Goal: Task Accomplishment & Management: Complete application form

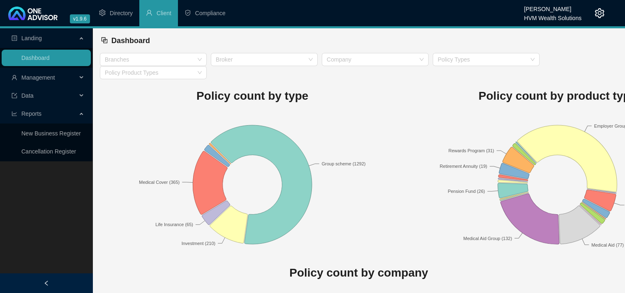
click at [78, 79] on div "Management" at bounding box center [46, 77] width 89 height 16
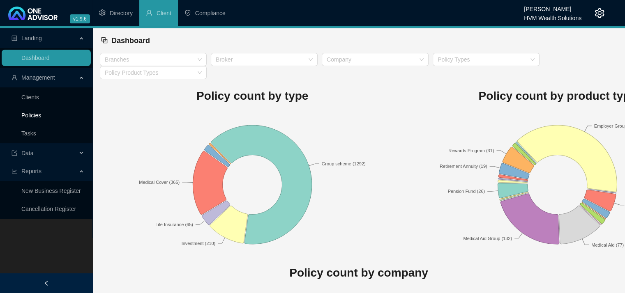
click at [41, 116] on link "Policies" at bounding box center [31, 115] width 20 height 7
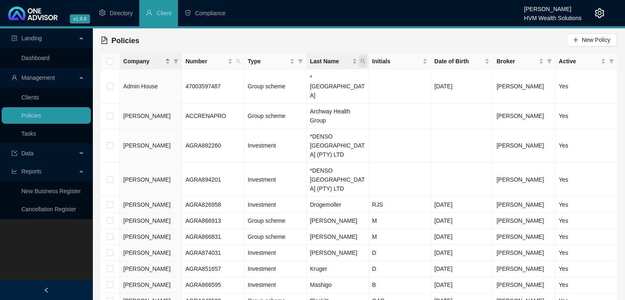
click at [364, 61] on icon "search" at bounding box center [362, 61] width 5 height 5
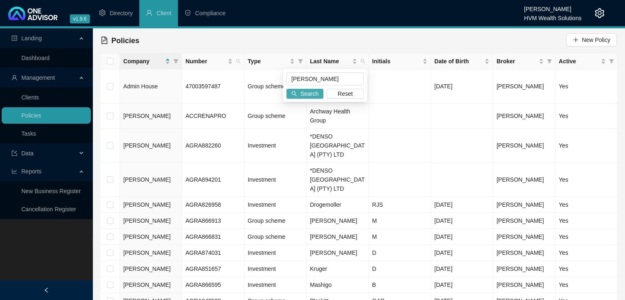
type input "[PERSON_NAME]"
click at [305, 92] on span "Search" at bounding box center [309, 93] width 18 height 9
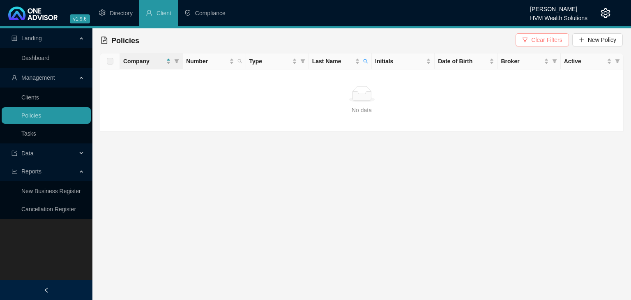
click at [538, 36] on span "Clear Filters" at bounding box center [546, 39] width 31 height 9
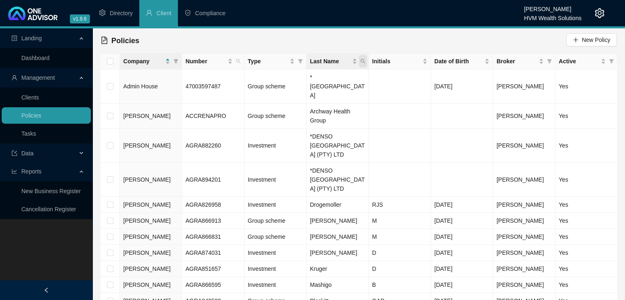
click at [363, 62] on icon "search" at bounding box center [362, 61] width 5 height 5
drag, startPoint x: 369, startPoint y: 62, endPoint x: 408, endPoint y: 34, distance: 48.0
click at [408, 34] on div "Policies New Policy" at bounding box center [359, 41] width 516 height 18
click at [361, 59] on icon "search" at bounding box center [362, 61] width 5 height 5
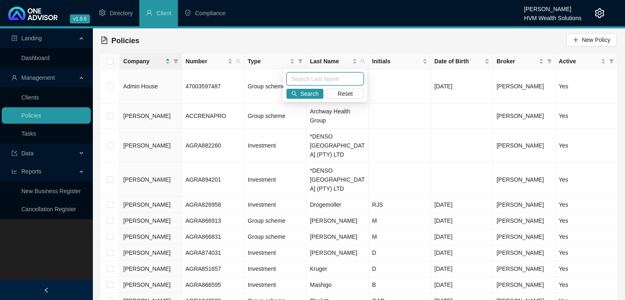
click at [303, 84] on input "text" at bounding box center [324, 78] width 77 height 13
type input "[PERSON_NAME]"
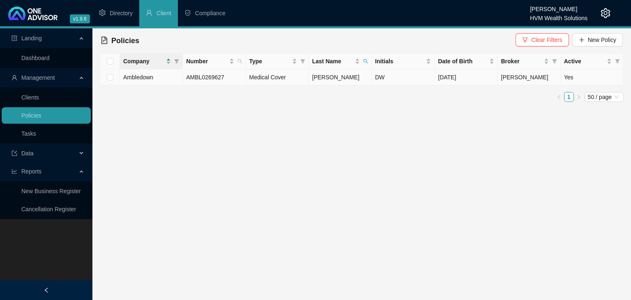
click at [154, 79] on td "Ambledown" at bounding box center [151, 77] width 63 height 16
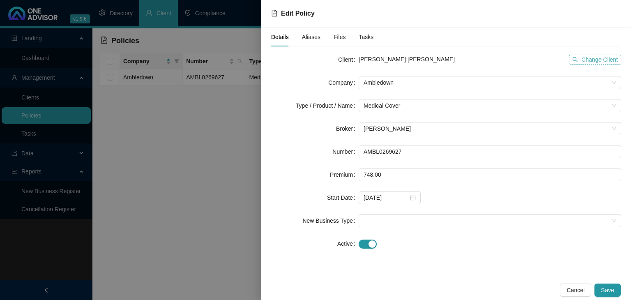
click at [585, 60] on span "Change Client" at bounding box center [599, 59] width 37 height 9
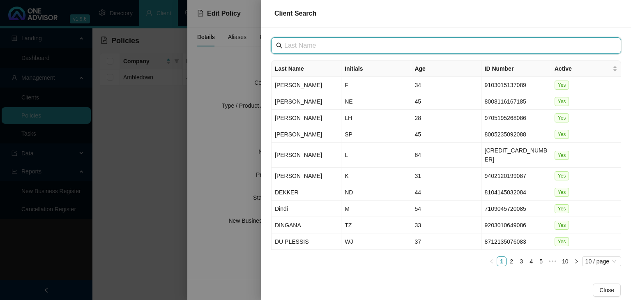
click at [370, 47] on input "text" at bounding box center [446, 46] width 325 height 10
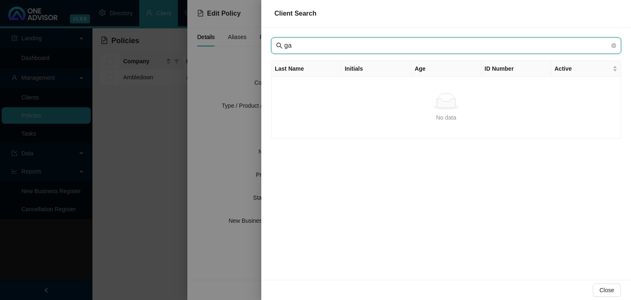
type input "g"
type input "[PERSON_NAME]"
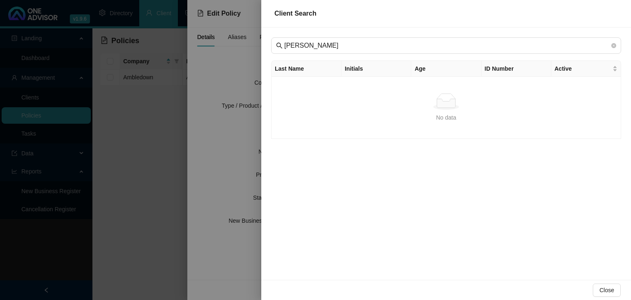
click at [210, 172] on div at bounding box center [315, 150] width 631 height 300
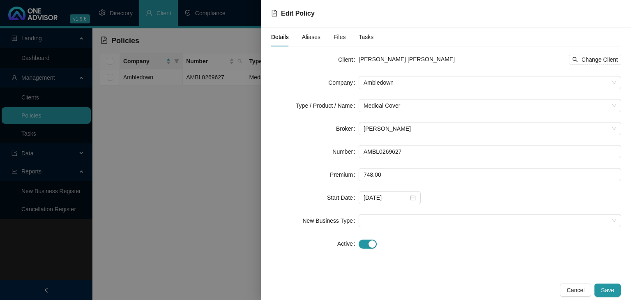
click at [241, 192] on div at bounding box center [315, 150] width 631 height 300
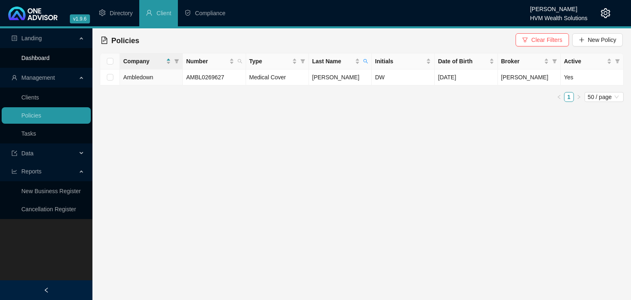
click at [45, 55] on link "Dashboard" at bounding box center [35, 58] width 28 height 7
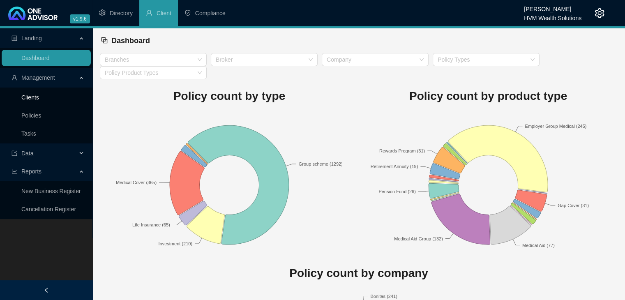
click at [39, 96] on link "Clients" at bounding box center [30, 97] width 18 height 7
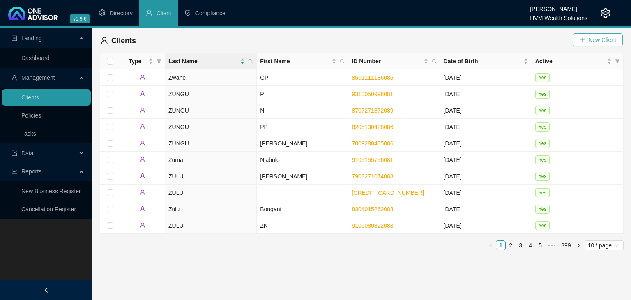
click at [592, 37] on span "New Client" at bounding box center [602, 39] width 28 height 9
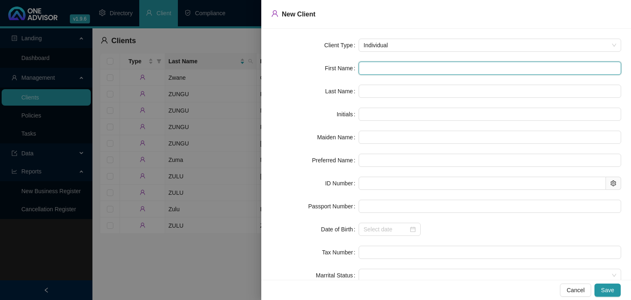
click at [387, 66] on input "text" at bounding box center [490, 68] width 262 height 13
type input "G"
type input "Ga"
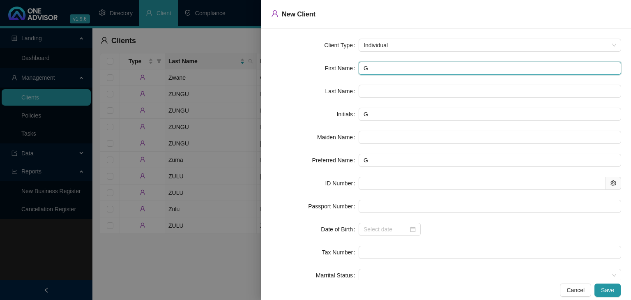
type input "Ga"
type input "Gav"
type input "Gavi"
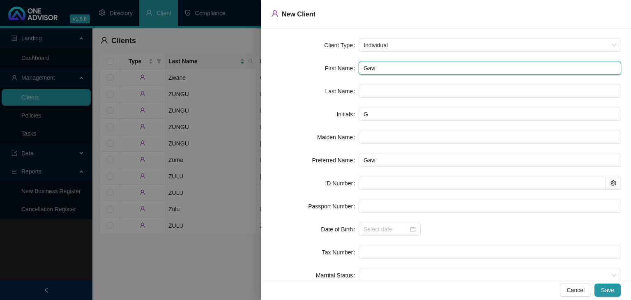
type input "[PERSON_NAME]"
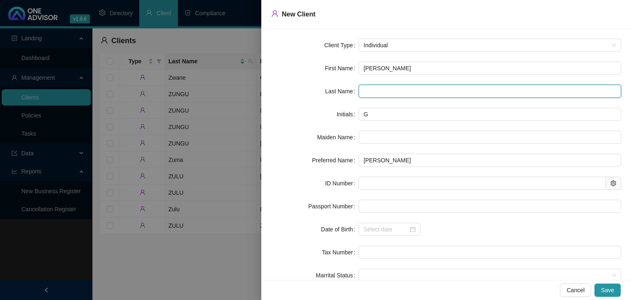
click at [393, 88] on input "text" at bounding box center [490, 91] width 262 height 13
type input "[PERSON_NAME]"
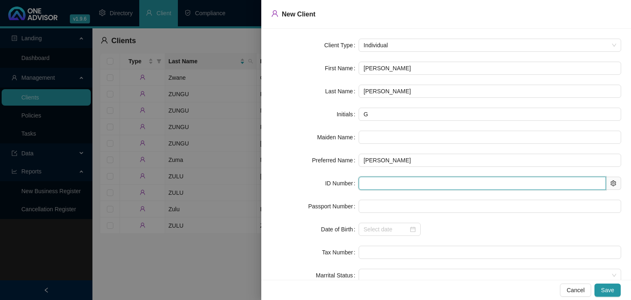
click at [440, 178] on input "text" at bounding box center [482, 183] width 247 height 13
paste input "[CREDIT_CARD_NUMBER]"
type input "[CREDIT_CARD_NUMBER]"
type input "[DATE]"
type input "[CREDIT_CARD_NUMBER]"
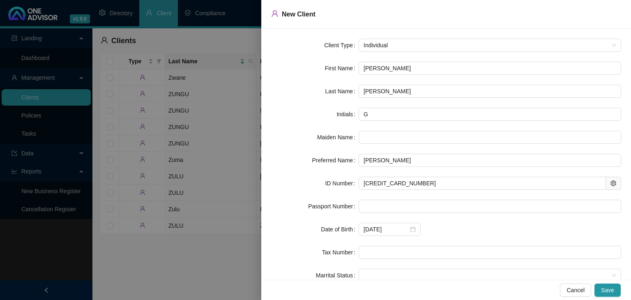
click at [488, 227] on div "[DATE]" at bounding box center [490, 229] width 262 height 13
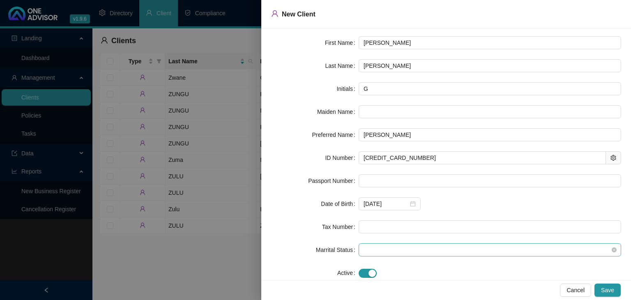
scroll to position [44, 0]
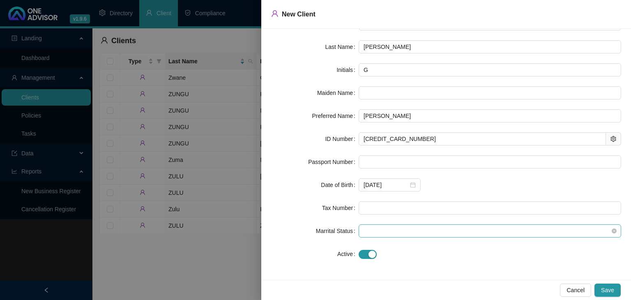
click at [443, 225] on span at bounding box center [489, 231] width 253 height 12
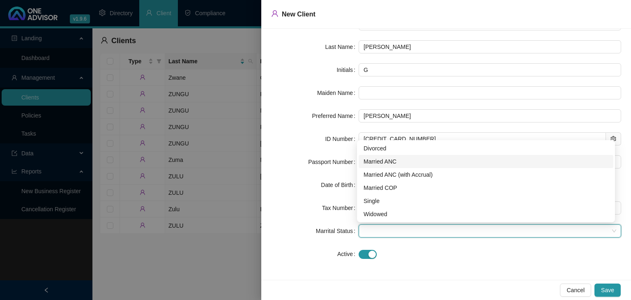
click at [405, 163] on div "Married ANC" at bounding box center [485, 161] width 245 height 9
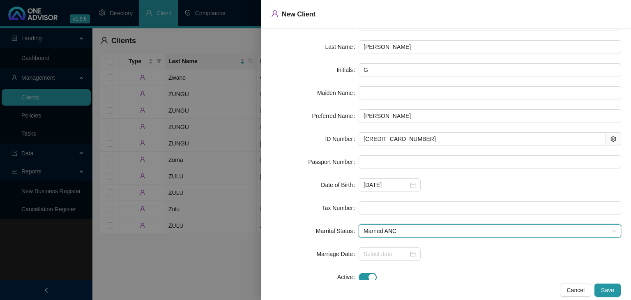
scroll to position [67, 0]
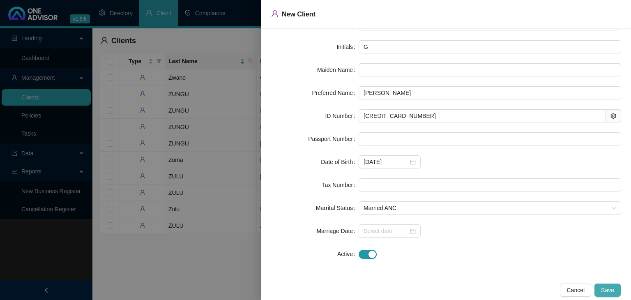
click at [614, 290] on button "Save" at bounding box center [607, 289] width 26 height 13
click at [567, 289] on button "Cancel" at bounding box center [575, 289] width 31 height 13
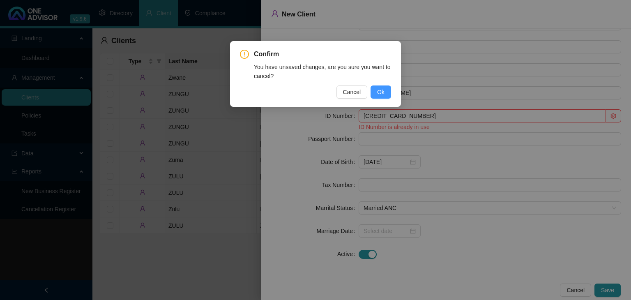
click at [381, 88] on span "Ok" at bounding box center [380, 91] width 7 height 9
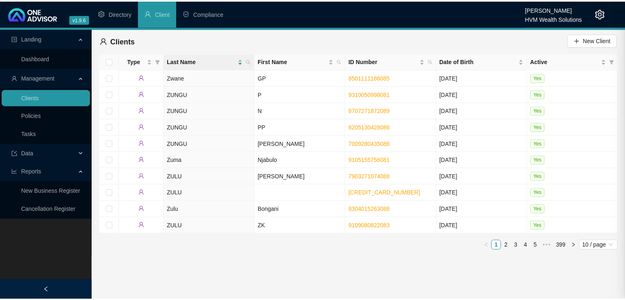
scroll to position [0, 0]
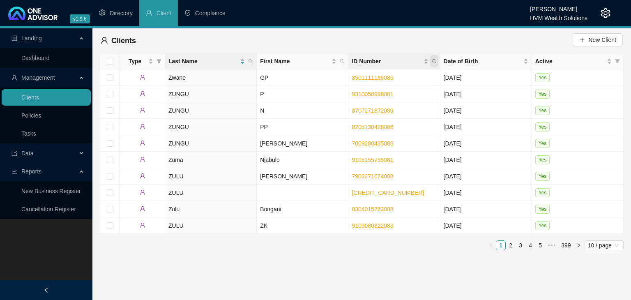
click at [436, 57] on span "ID Number" at bounding box center [434, 61] width 8 height 12
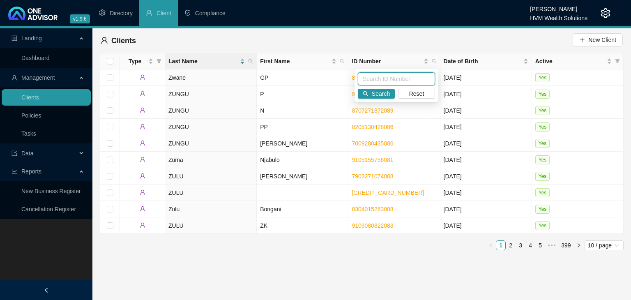
click at [375, 80] on input "text" at bounding box center [396, 78] width 77 height 13
paste input "[CREDIT_CARD_NUMBER]"
type input "[CREDIT_CARD_NUMBER]"
click at [374, 90] on span "Search" at bounding box center [381, 93] width 18 height 9
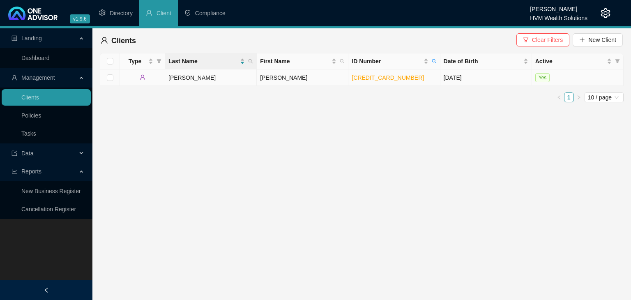
click at [227, 81] on td "[PERSON_NAME]" at bounding box center [211, 77] width 92 height 16
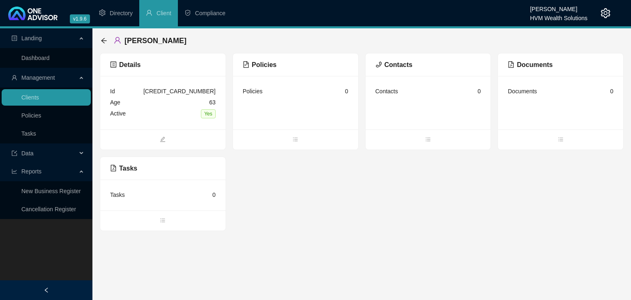
click at [140, 107] on div "Age [DEMOGRAPHIC_DATA]" at bounding box center [163, 102] width 106 height 11
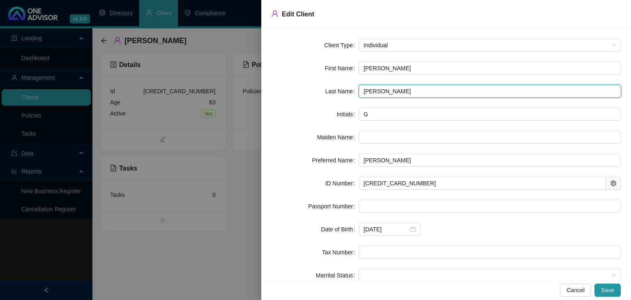
drag, startPoint x: 384, startPoint y: 91, endPoint x: 342, endPoint y: 92, distance: 42.3
click at [342, 92] on div "Last Name [PERSON_NAME]" at bounding box center [446, 91] width 350 height 13
type input "[PERSON_NAME]"
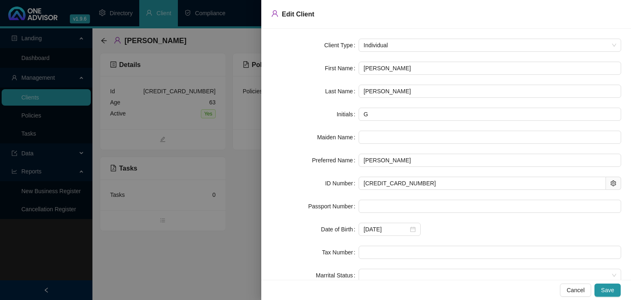
click at [280, 75] on form "Client Type Individual First Name [PERSON_NAME] Last Name [PERSON_NAME] Initial…" at bounding box center [446, 172] width 350 height 266
click at [600, 288] on button "Save" at bounding box center [607, 289] width 26 height 13
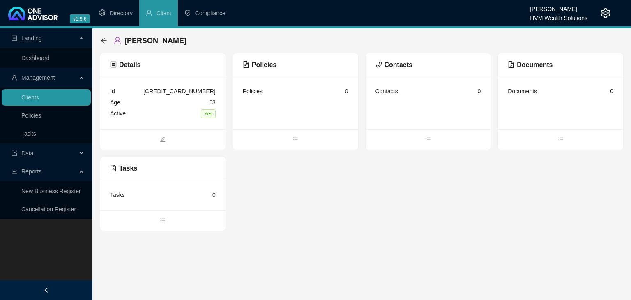
click at [136, 95] on div "Id [CREDIT_CARD_NUMBER]" at bounding box center [163, 91] width 106 height 11
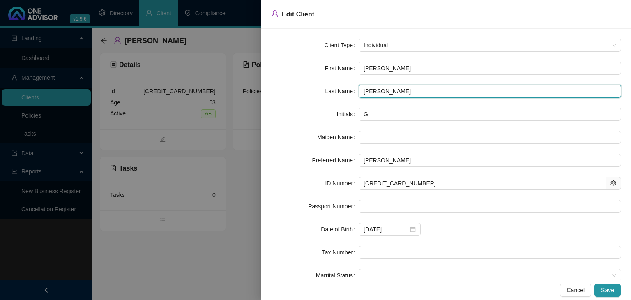
click at [370, 94] on input "[PERSON_NAME]" at bounding box center [490, 91] width 262 height 13
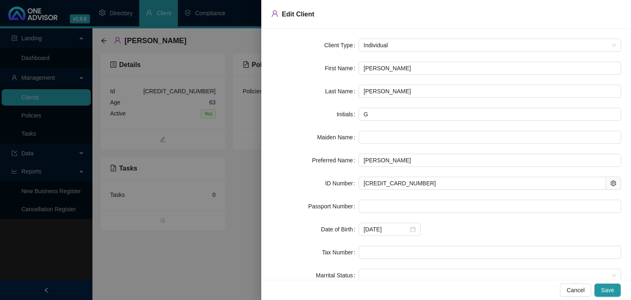
click at [294, 92] on div "Last Name" at bounding box center [314, 91] width 87 height 13
drag, startPoint x: 605, startPoint y: 286, endPoint x: 621, endPoint y: 283, distance: 15.9
click at [605, 286] on span "Save" at bounding box center [607, 289] width 13 height 9
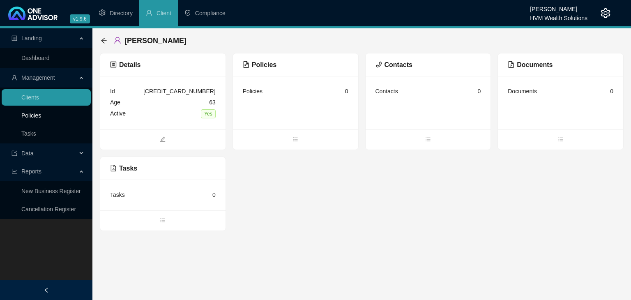
click at [33, 114] on link "Policies" at bounding box center [31, 115] width 20 height 7
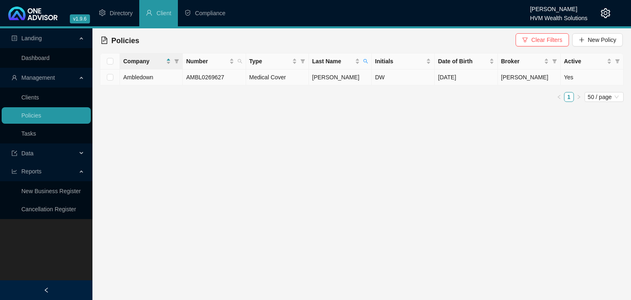
click at [345, 81] on td "[PERSON_NAME]" at bounding box center [340, 77] width 63 height 16
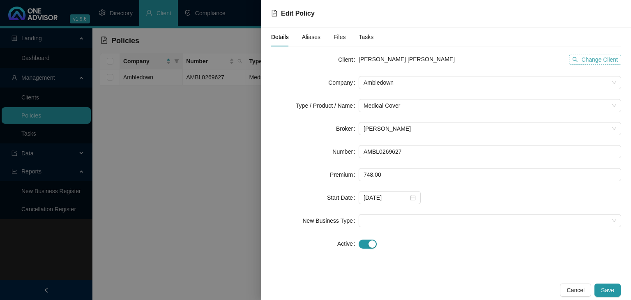
click at [604, 60] on span "Change Client" at bounding box center [599, 59] width 37 height 9
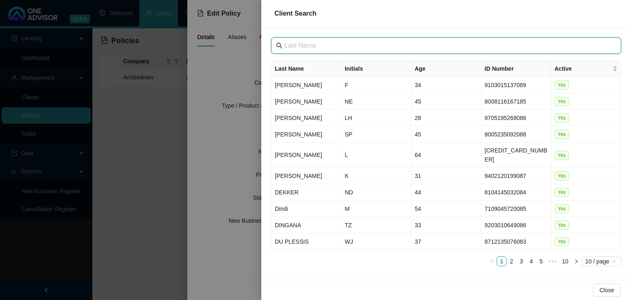
click at [403, 48] on input "text" at bounding box center [446, 46] width 325 height 10
paste input "[PERSON_NAME]"
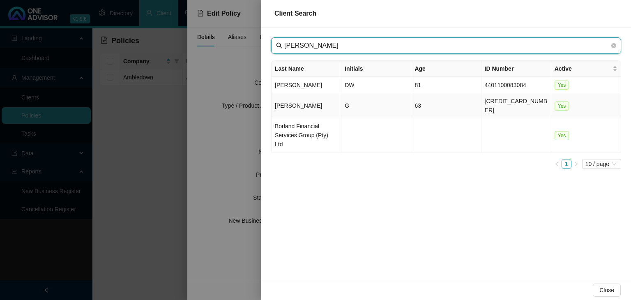
type input "[PERSON_NAME]"
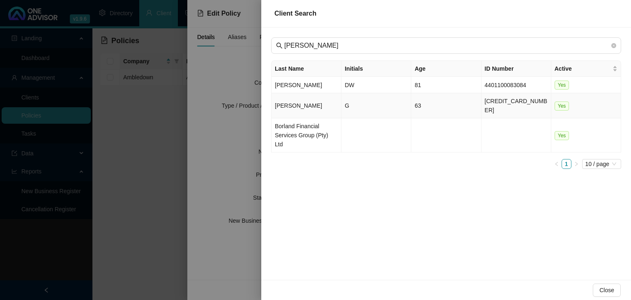
click at [332, 101] on td "[PERSON_NAME]" at bounding box center [306, 105] width 70 height 25
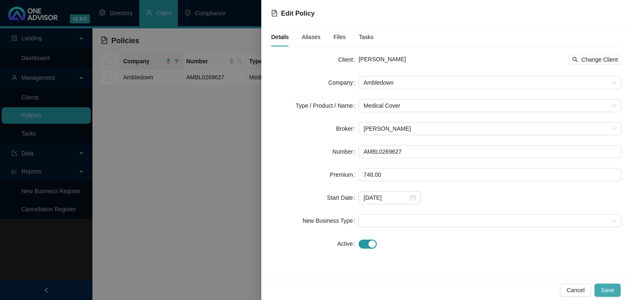
click at [615, 287] on button "Save" at bounding box center [607, 289] width 26 height 13
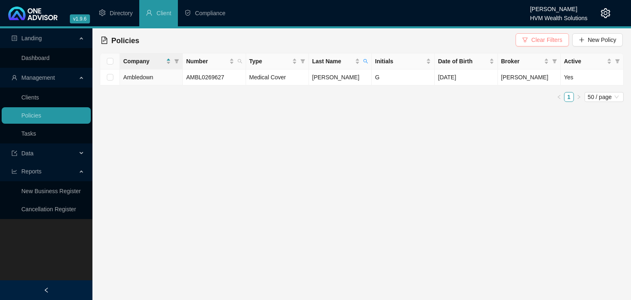
click at [534, 41] on span "Clear Filters" at bounding box center [546, 39] width 31 height 9
